Goal: Find specific page/section

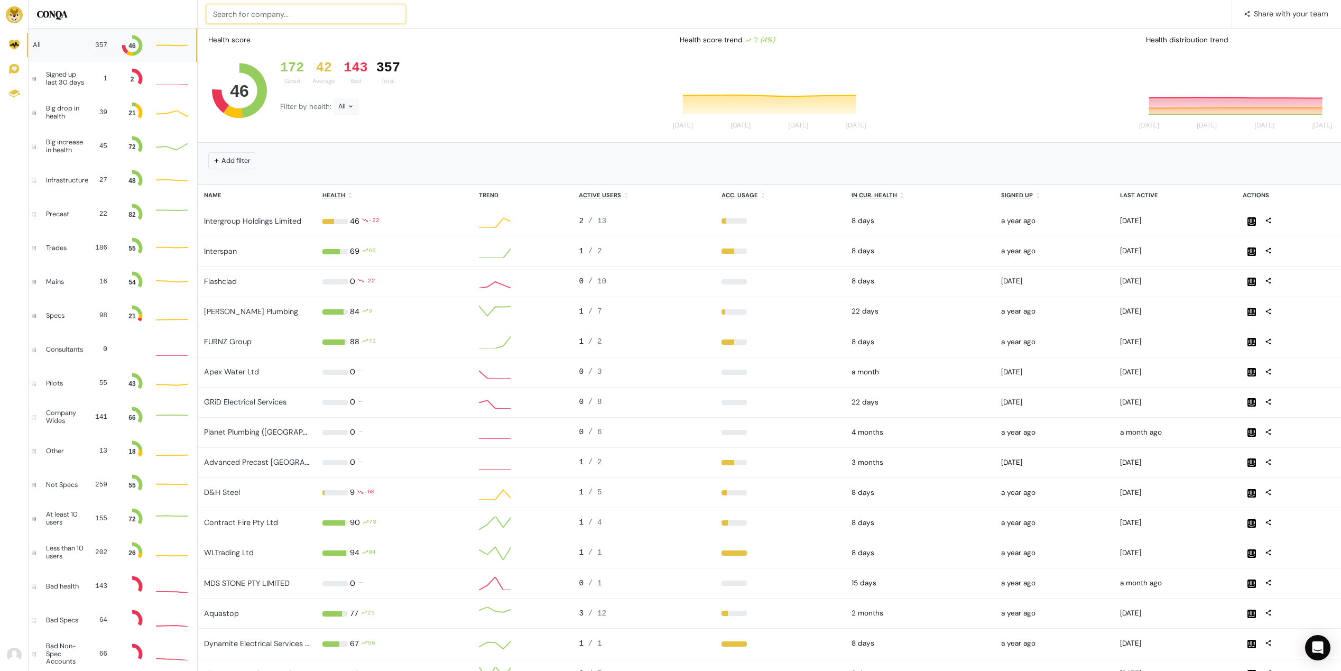
click at [238, 16] on input at bounding box center [305, 14] width 199 height 19
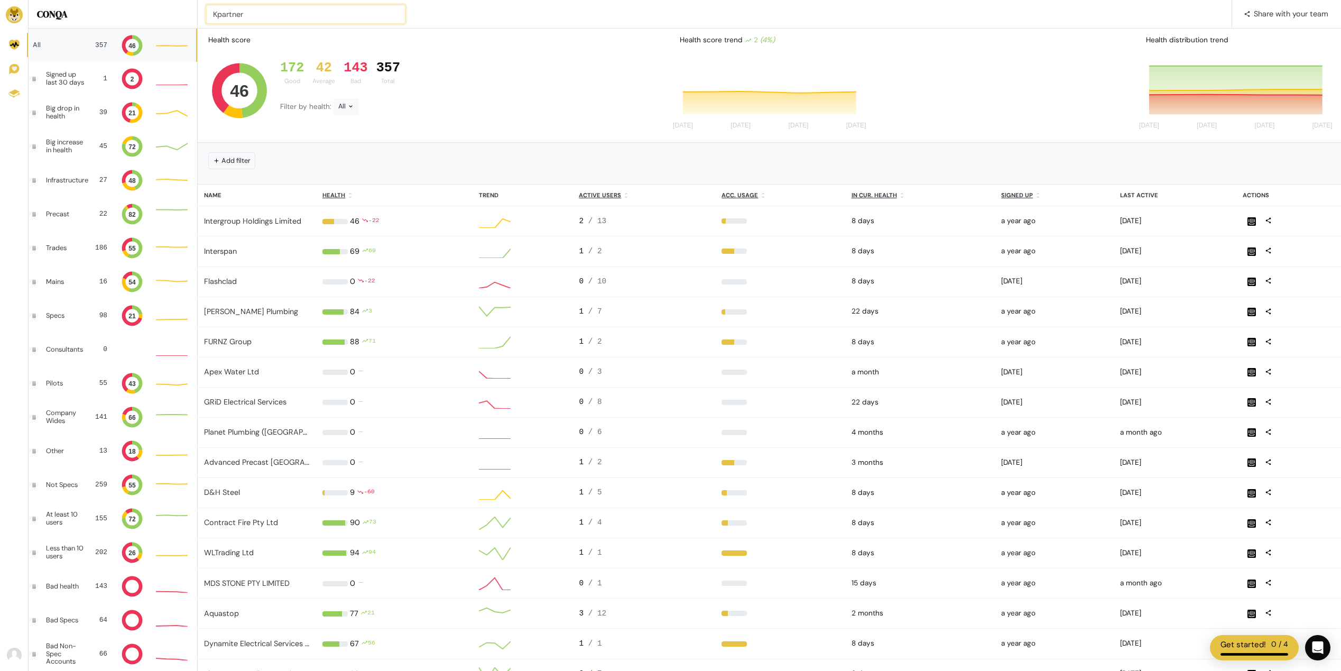
type input "Kpartner"
click at [286, 16] on input at bounding box center [305, 14] width 199 height 19
type input "Kpartner"
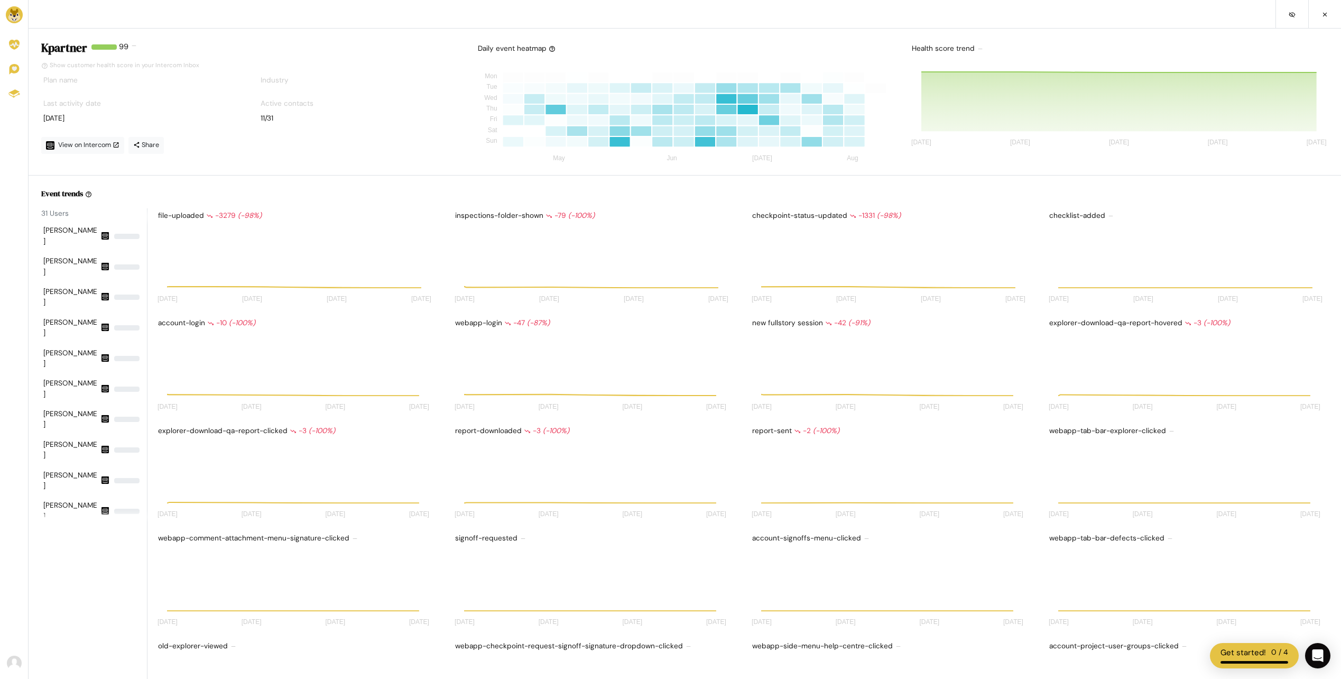
scroll to position [8, 8]
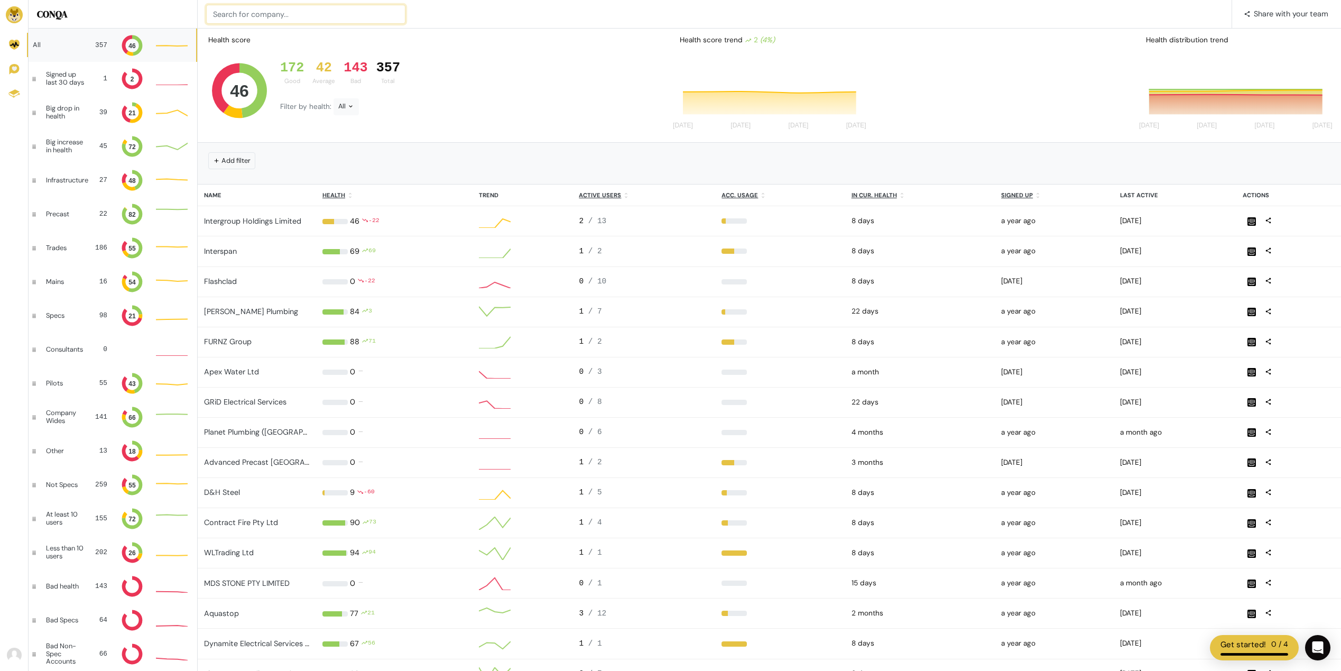
click at [286, 11] on input at bounding box center [305, 14] width 199 height 19
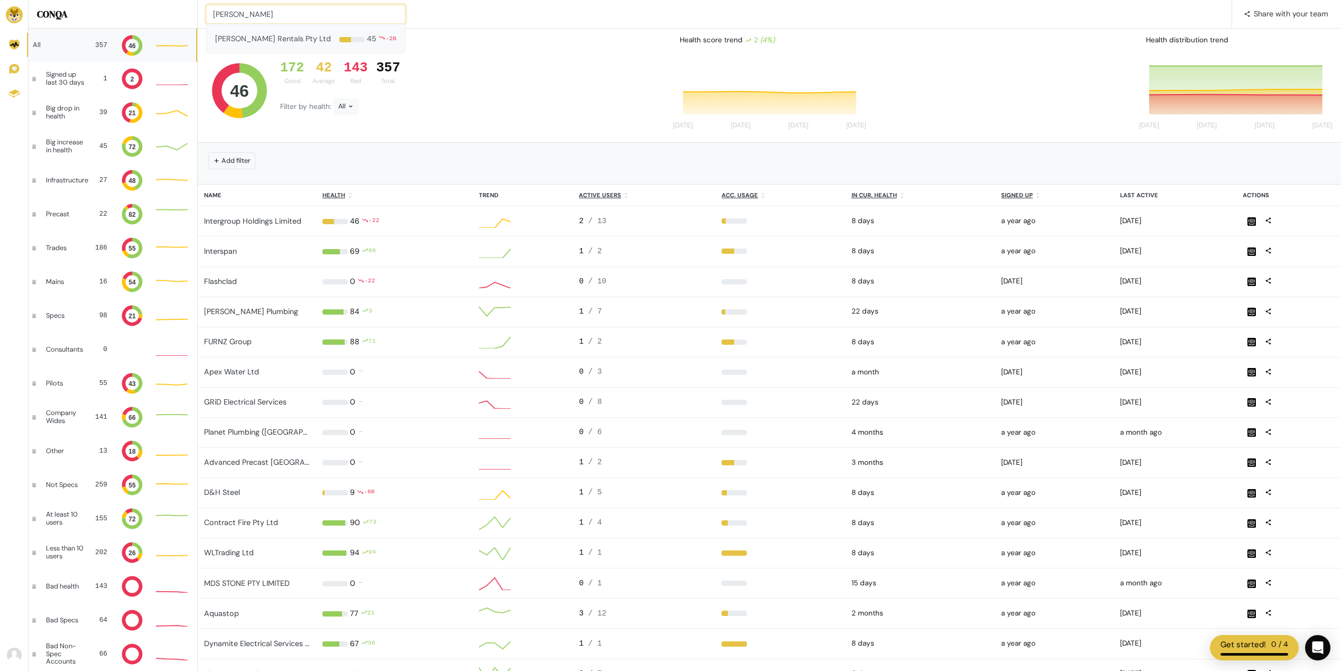
type input "[PERSON_NAME]"
